Goal: Task Accomplishment & Management: Use online tool/utility

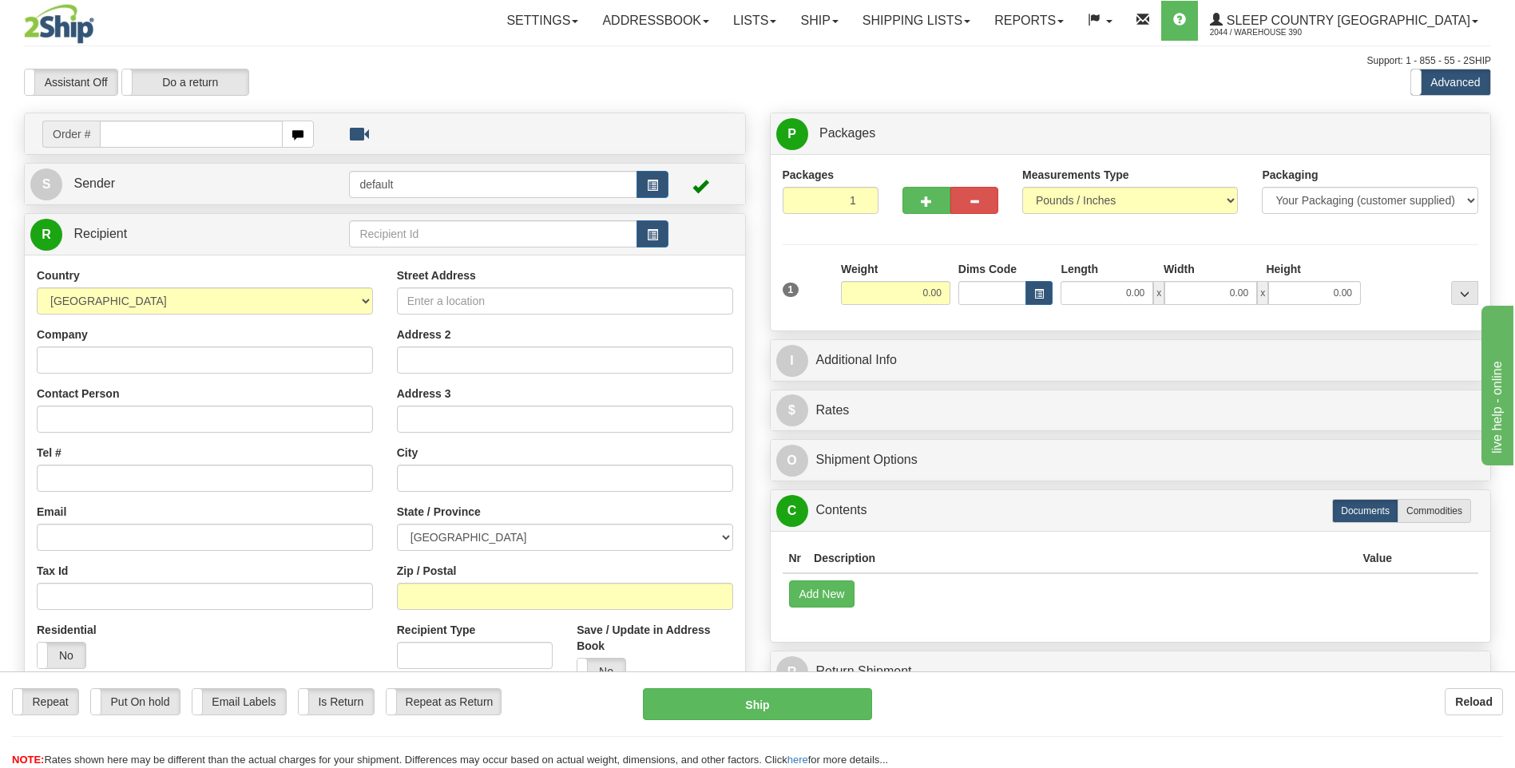
click at [236, 133] on input "text" at bounding box center [191, 134] width 182 height 27
type input "9002I120061"
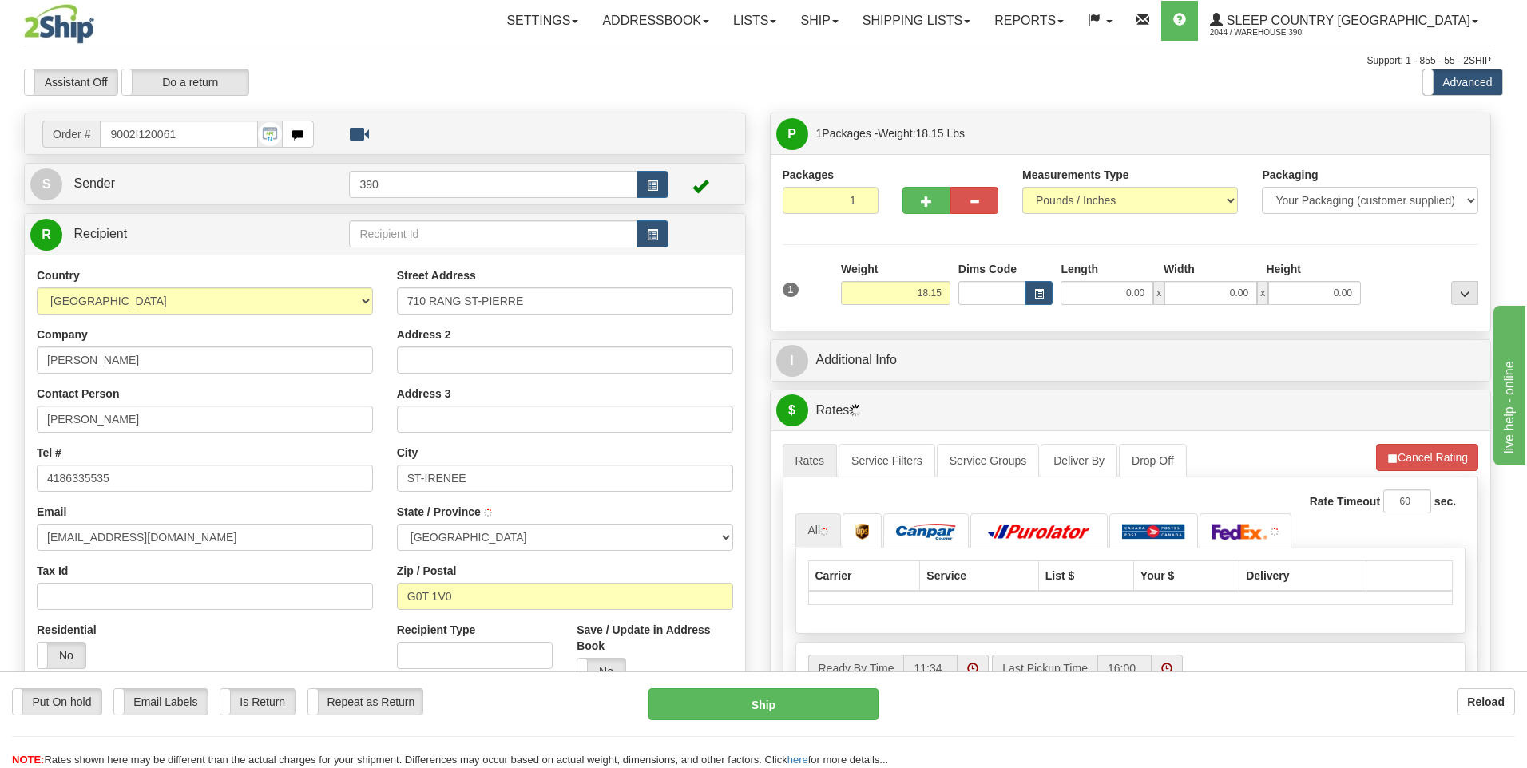
type input "SAINT-IRENEE"
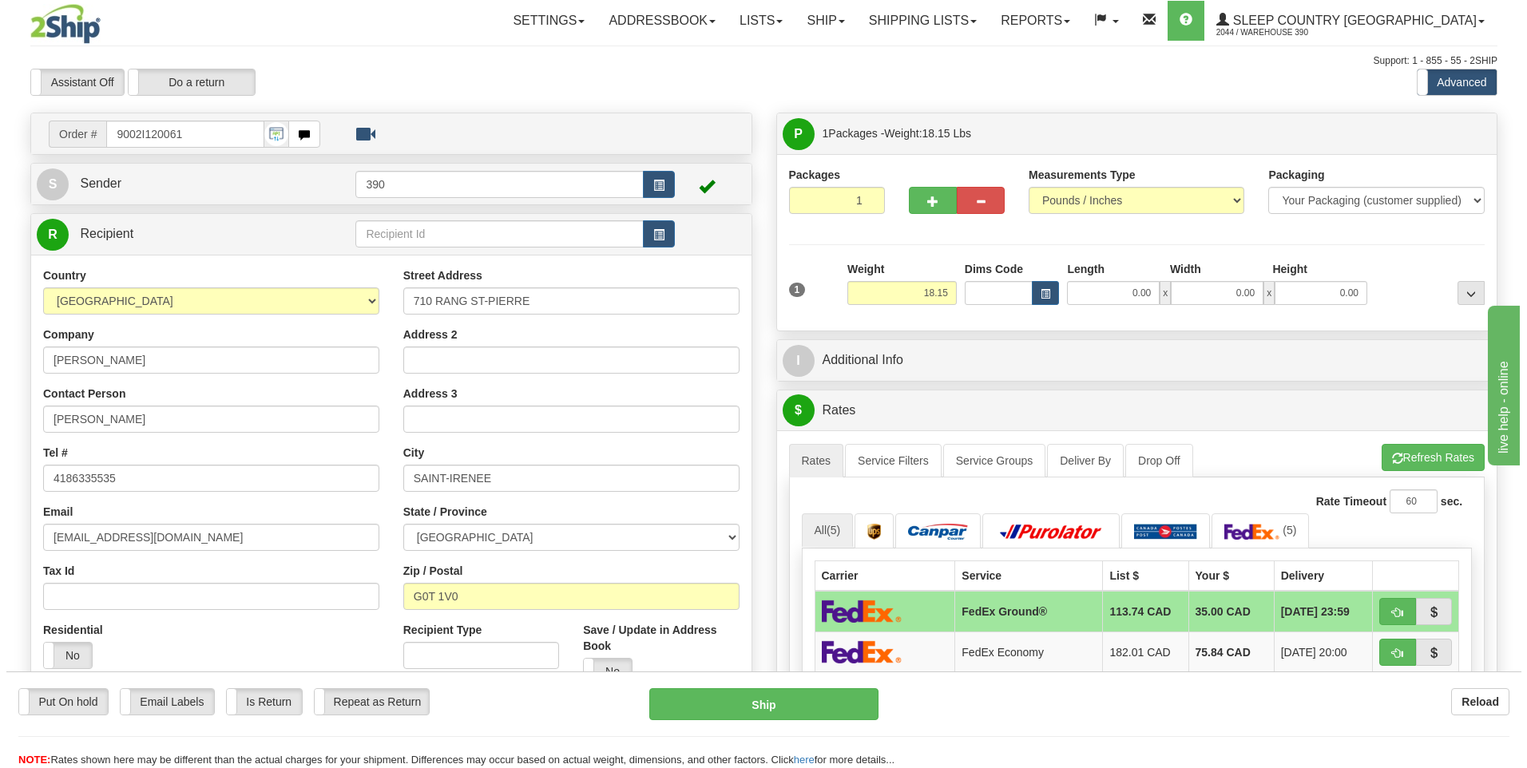
scroll to position [160, 0]
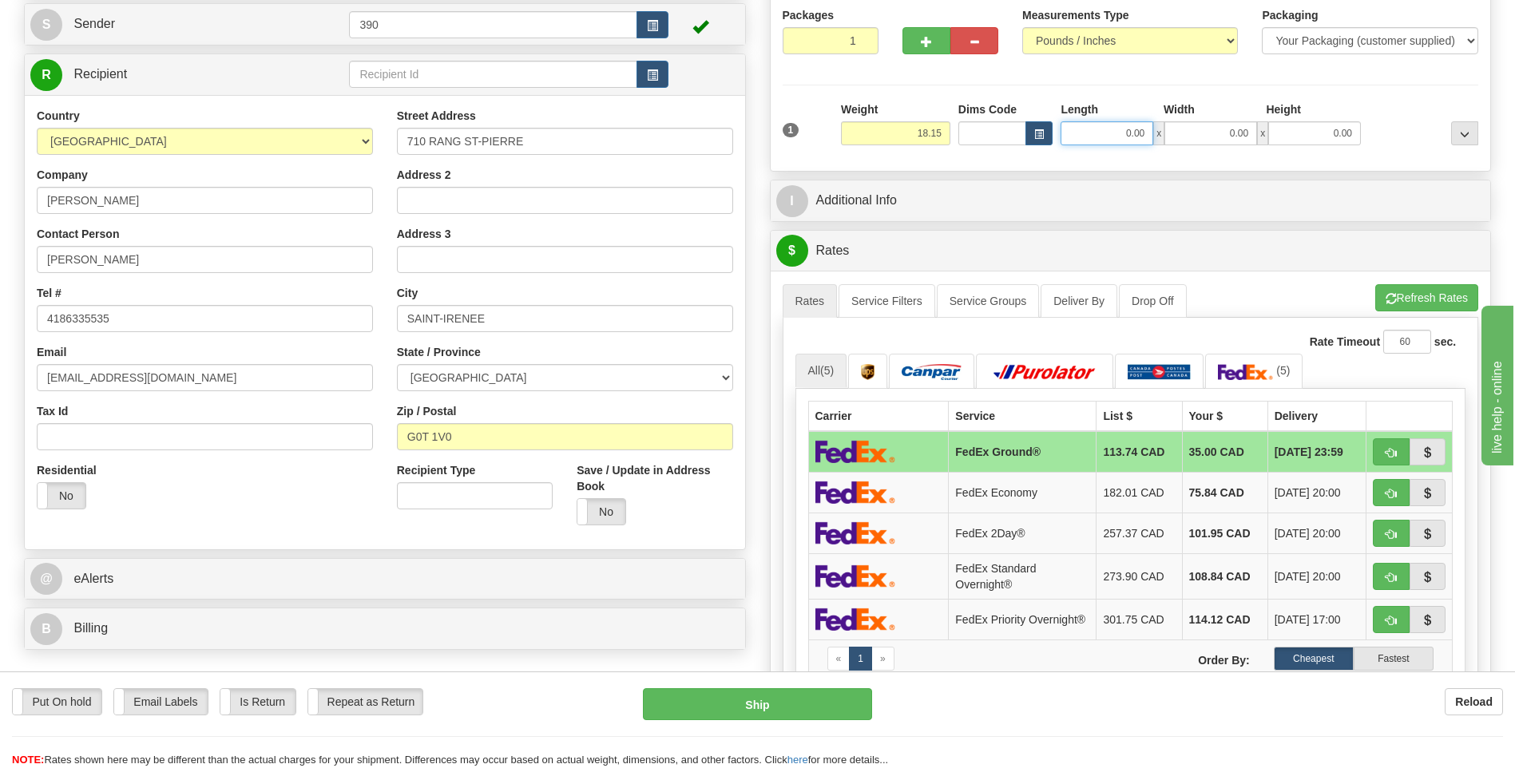
click at [1089, 128] on input "0.00" at bounding box center [1107, 133] width 93 height 24
type input "13.00"
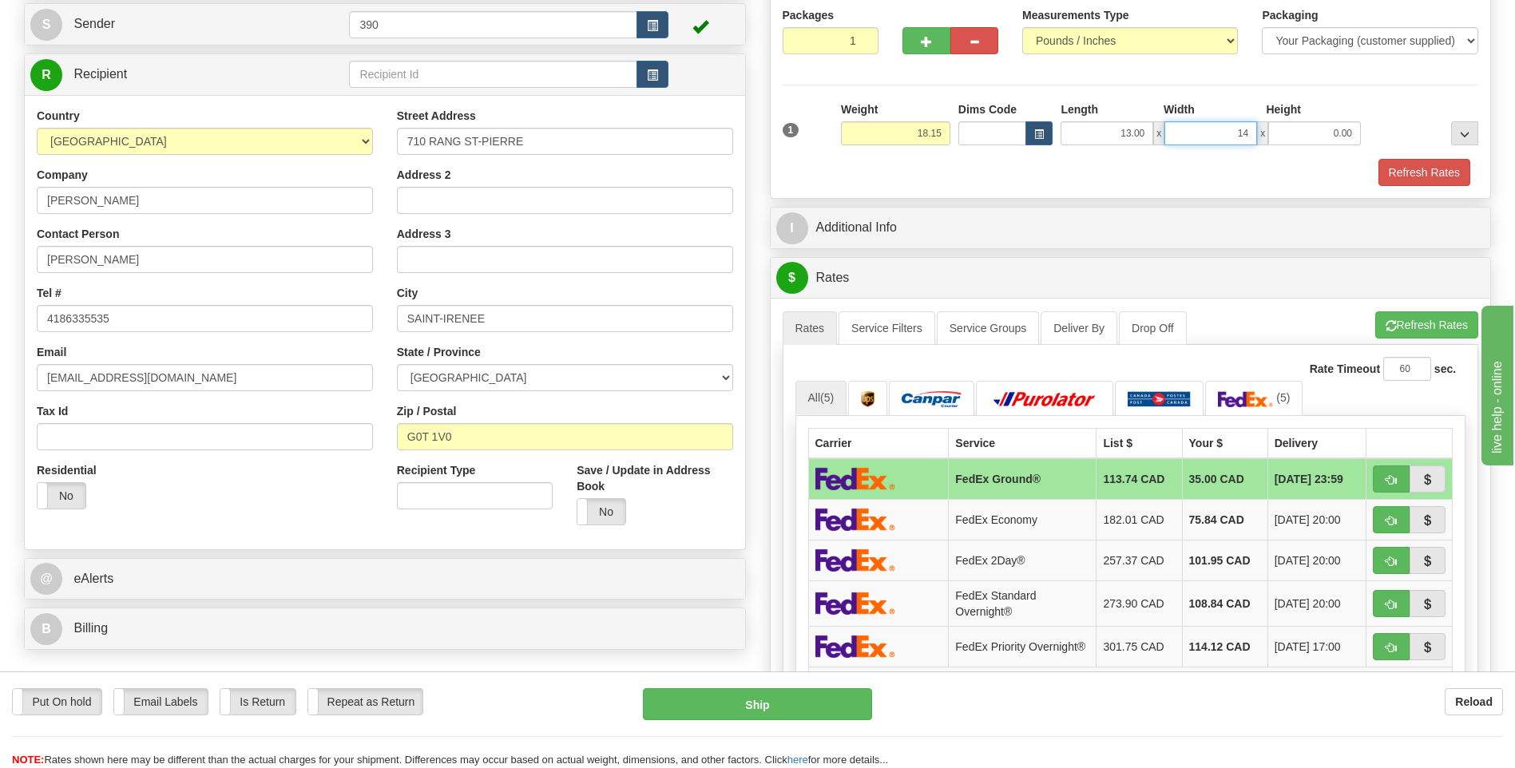
type input "14.00"
type input "11.00"
click at [1386, 321] on span "button" at bounding box center [1391, 326] width 11 height 10
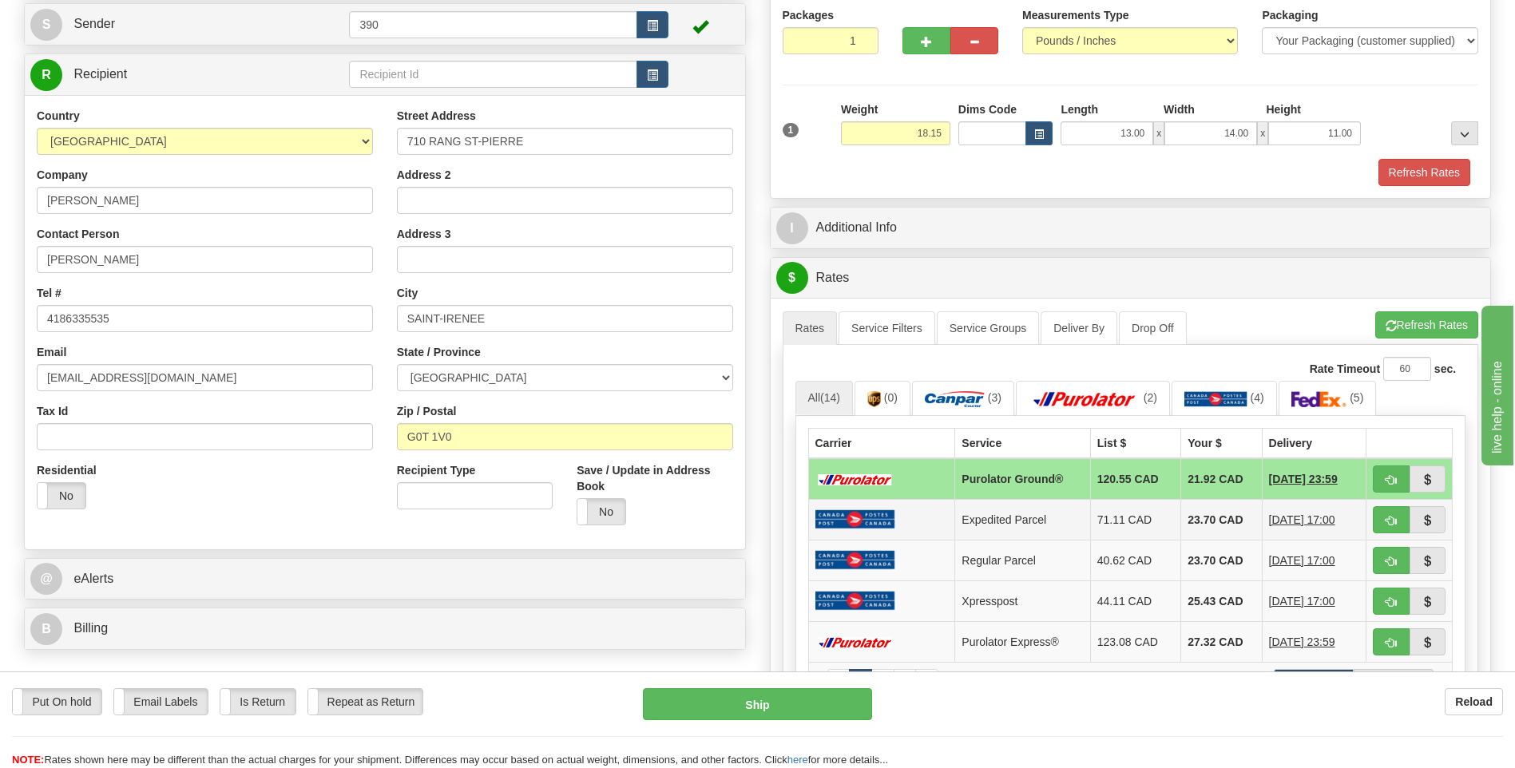
click at [1195, 522] on td "23.70 CAD" at bounding box center [1221, 519] width 81 height 41
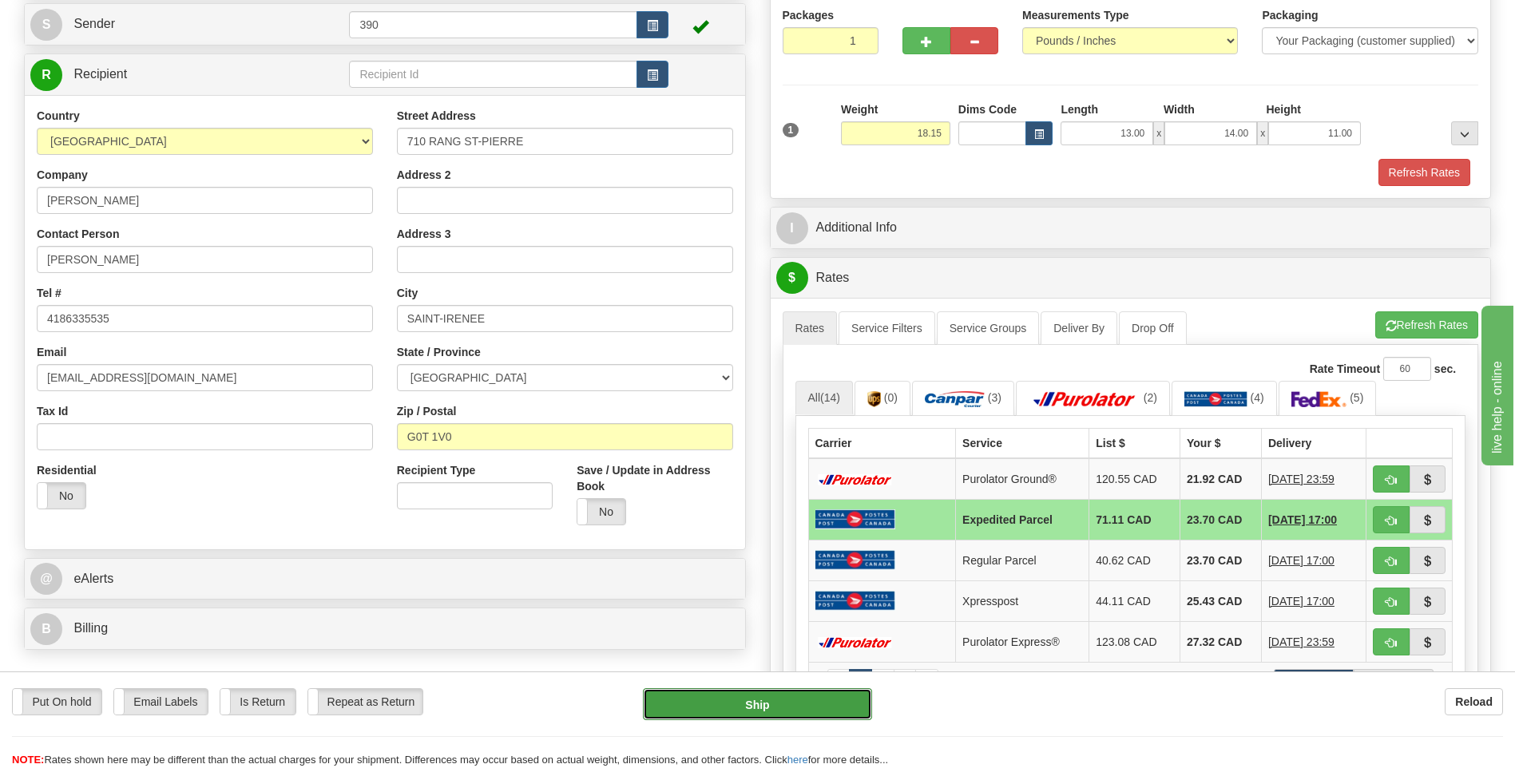
click at [772, 704] on button "Ship" at bounding box center [757, 704] width 228 height 32
type input "DOM.EP"
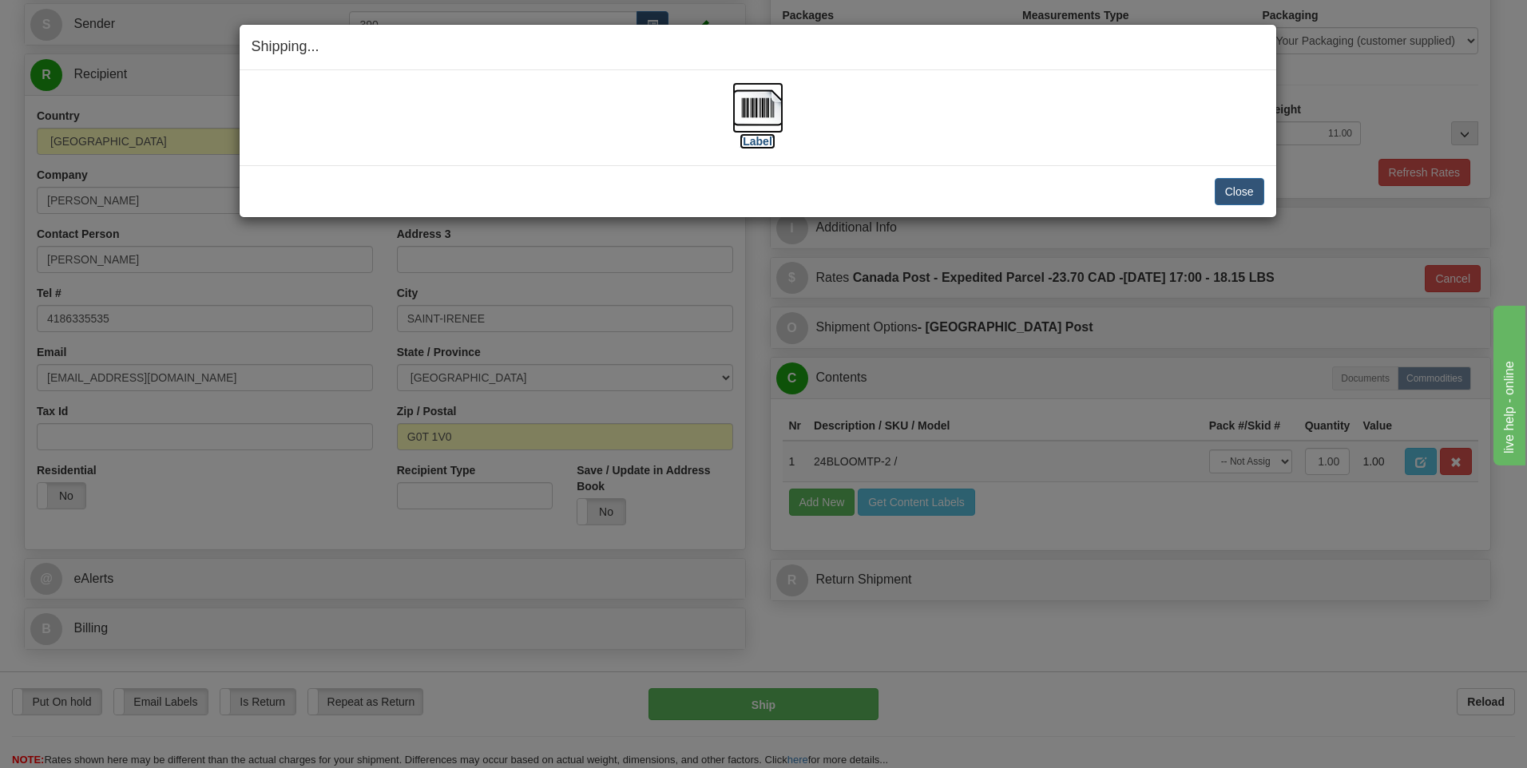
click at [752, 110] on img at bounding box center [757, 107] width 51 height 51
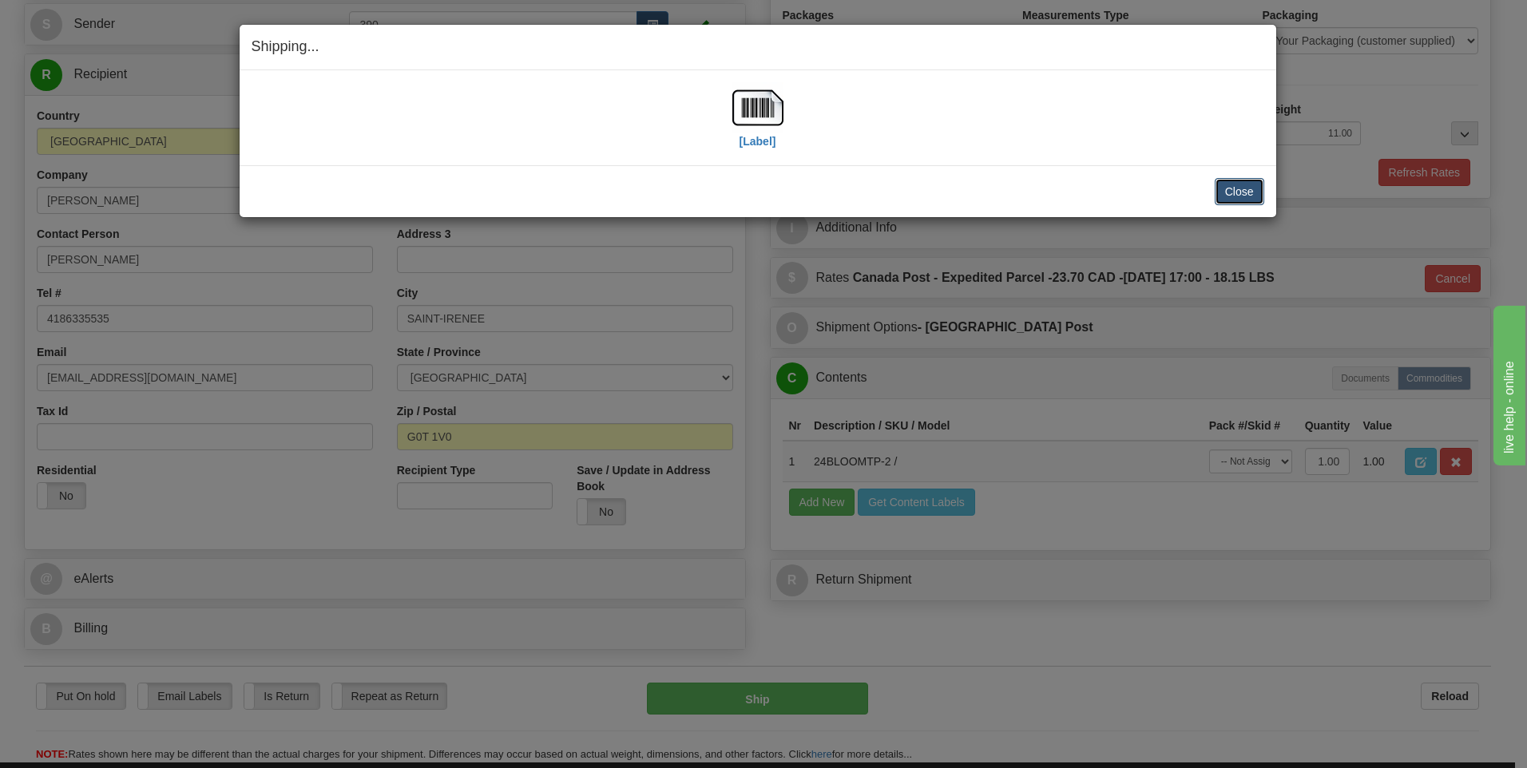
click at [1238, 194] on button "Close" at bounding box center [1240, 191] width 50 height 27
